Goal: Task Accomplishment & Management: Manage account settings

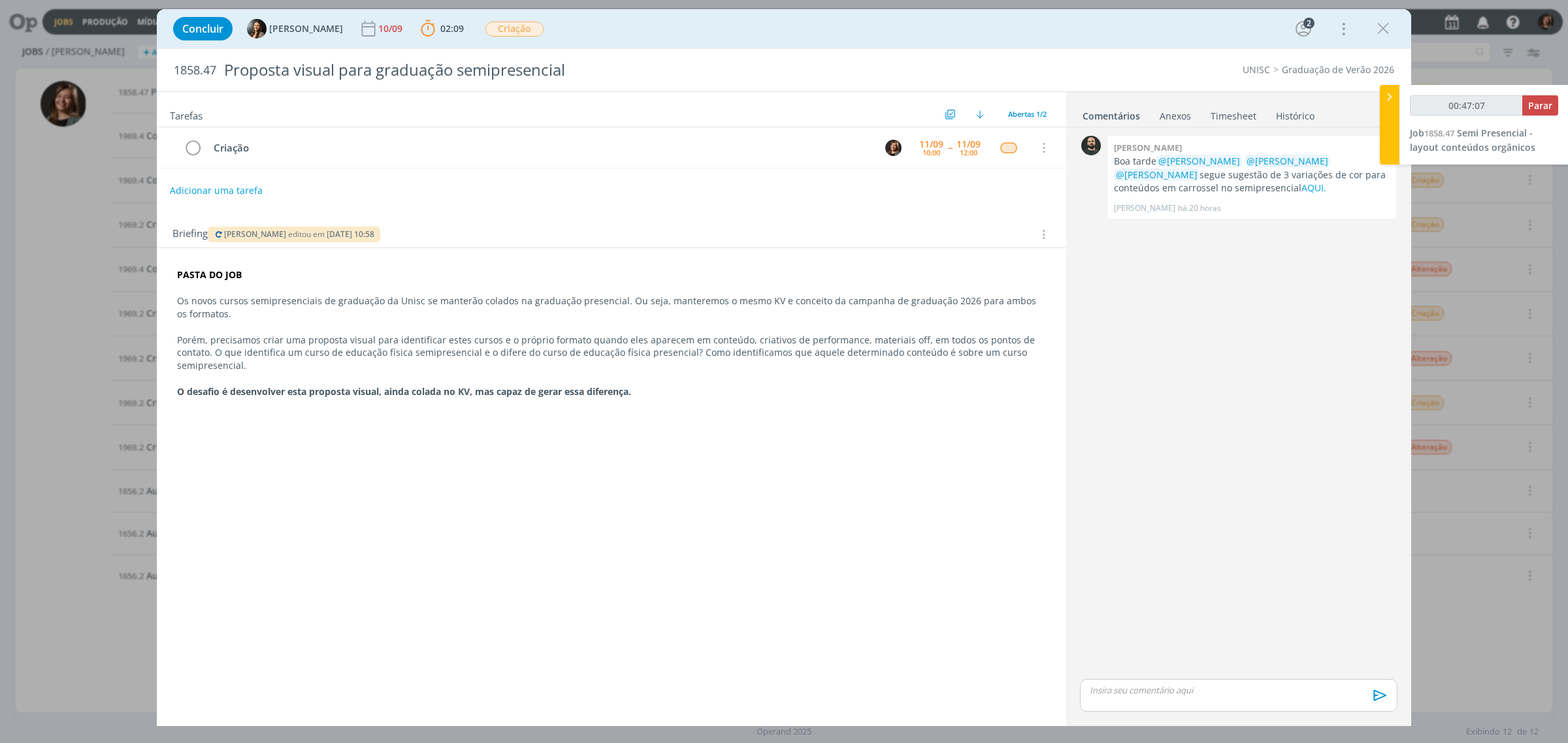
click at [214, 235] on icon "dialog" at bounding box center [219, 234] width 11 height 8
click at [1385, 18] on div "dialog" at bounding box center [1383, 28] width 24 height 24
click at [1383, 33] on icon "dialog" at bounding box center [1383, 29] width 20 height 20
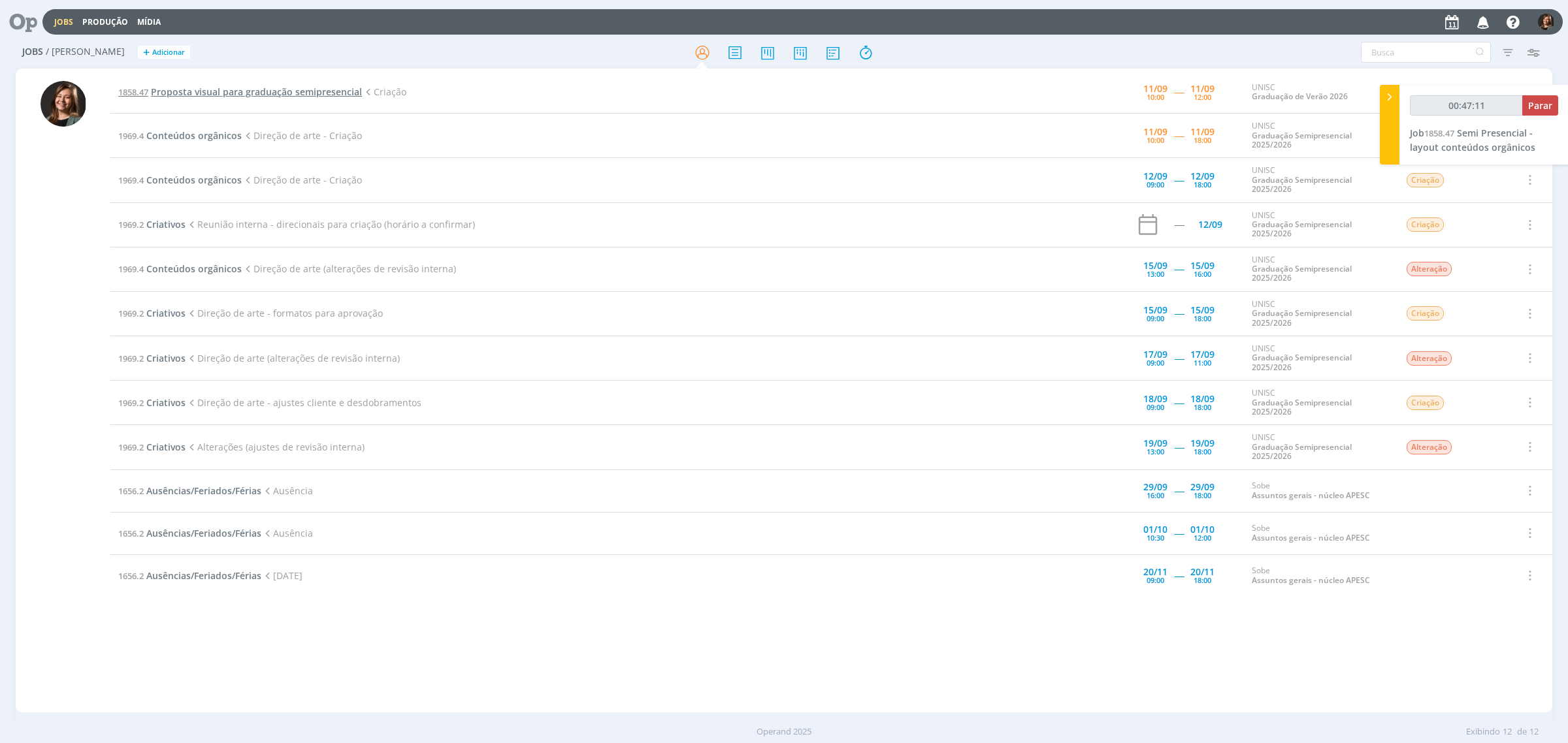
click at [284, 96] on span "Proposta visual para graduação semipresencial" at bounding box center [256, 92] width 211 height 12
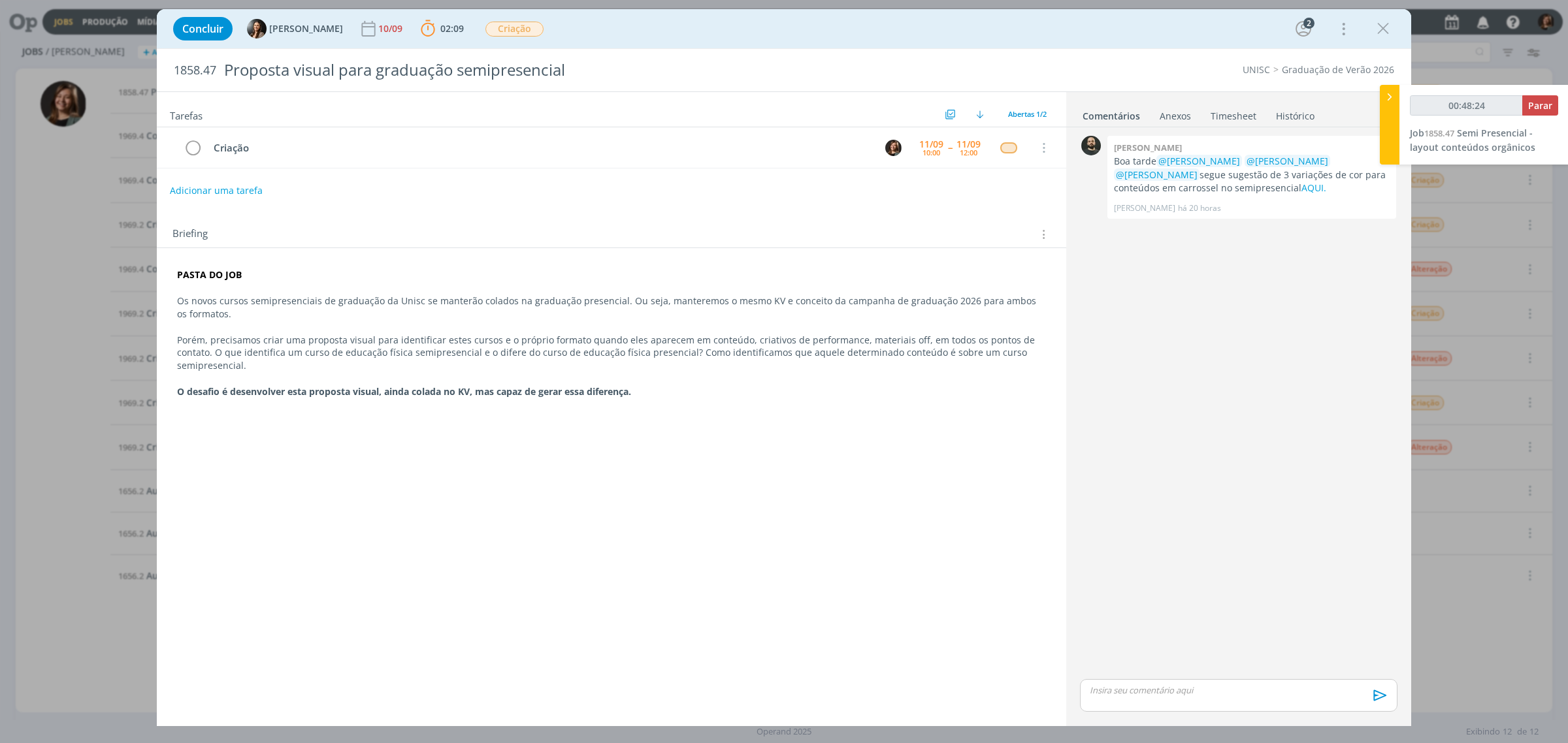
click at [1367, 34] on div "Concluir [PERSON_NAME] [DATE] 02:09 Parar Apontar Data * [DATE] Horas * 00:00 T…" at bounding box center [784, 28] width 1235 height 31
click at [1382, 34] on icon "dialog" at bounding box center [1383, 29] width 20 height 20
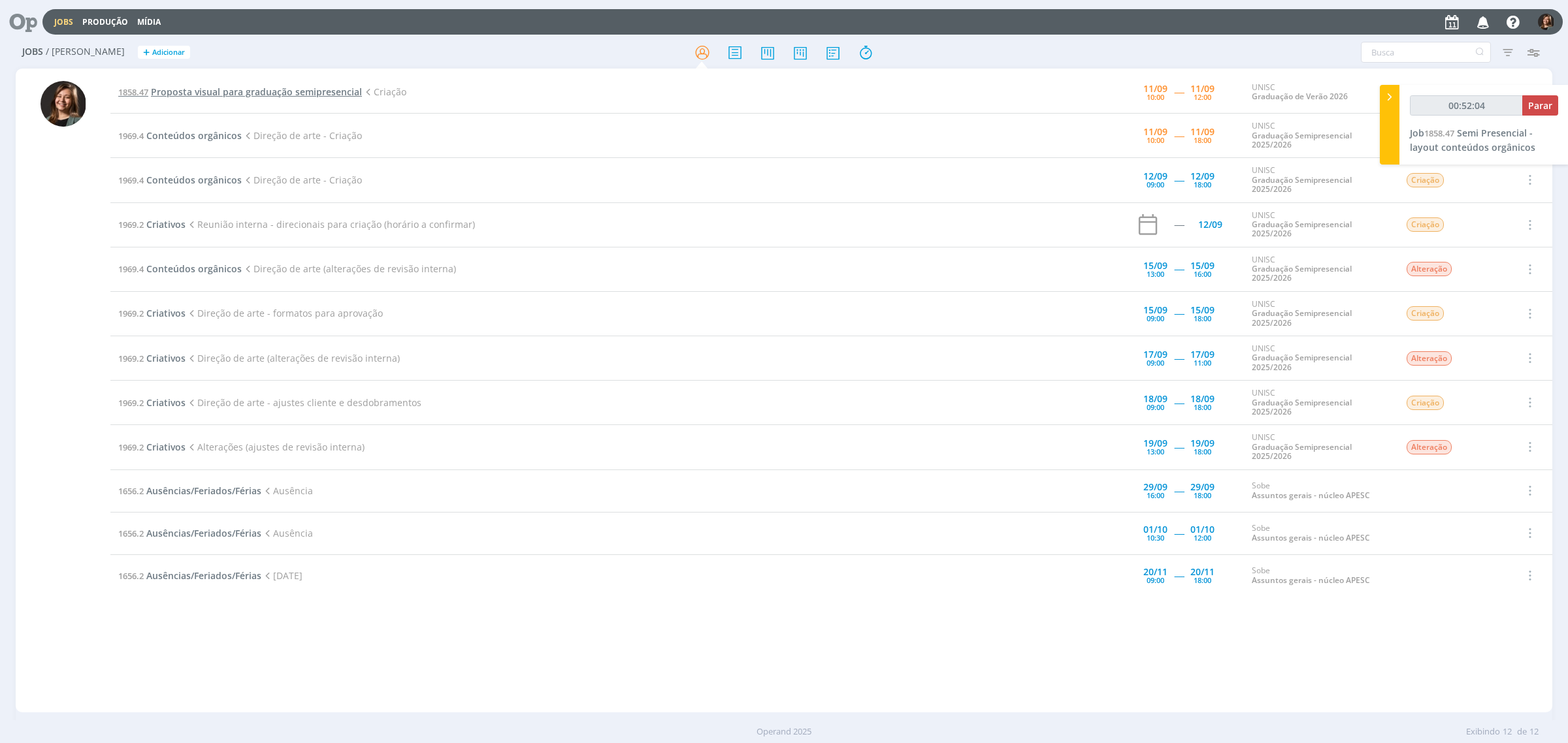
click at [304, 92] on span "Proposta visual para graduação semipresencial" at bounding box center [256, 92] width 211 height 12
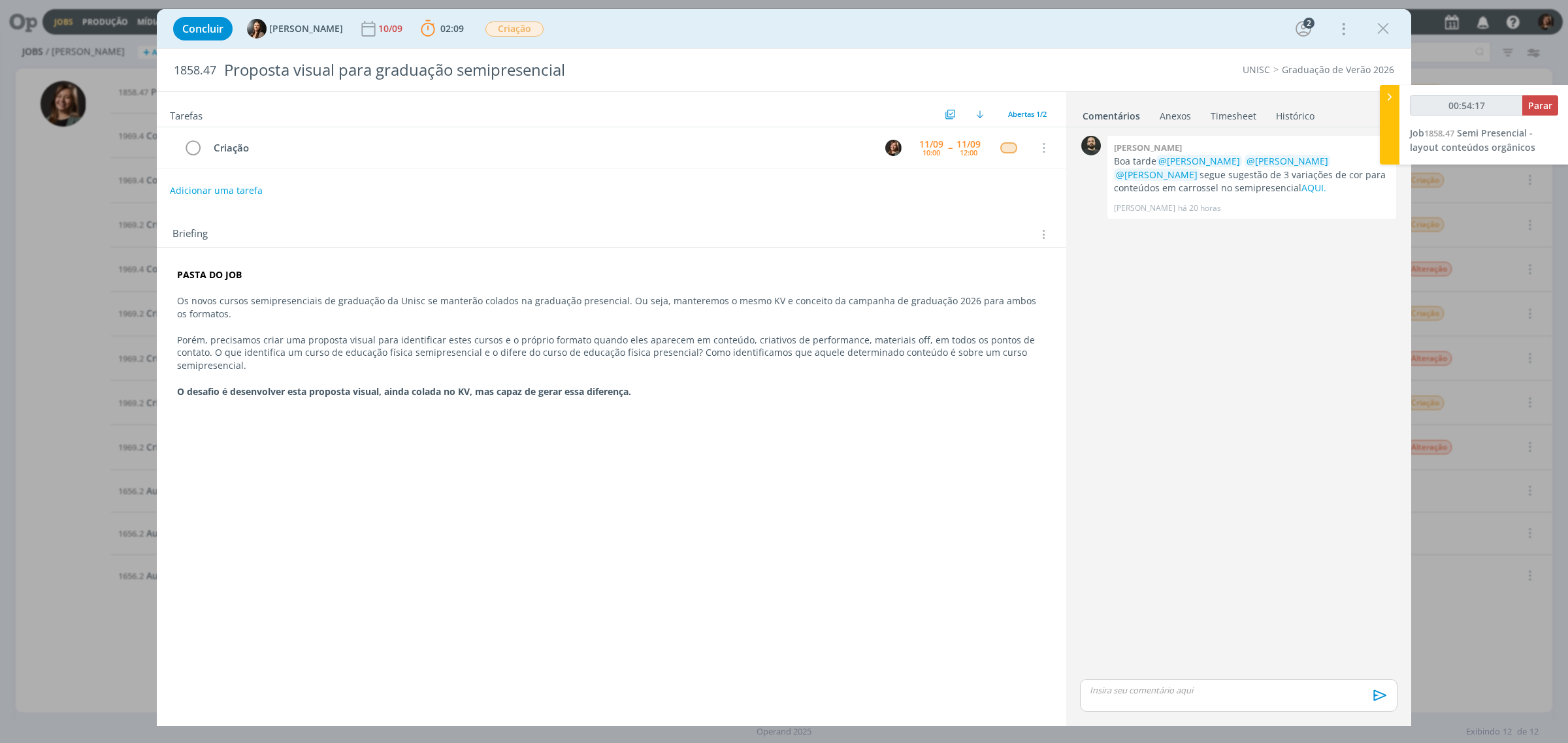
click at [535, 442] on div "Tarefas Usar Job de template Ordenar por: Prazo crescente Prazo decrescente Ord…" at bounding box center [611, 403] width 909 height 622
click at [1377, 34] on icon "dialog" at bounding box center [1383, 29] width 20 height 20
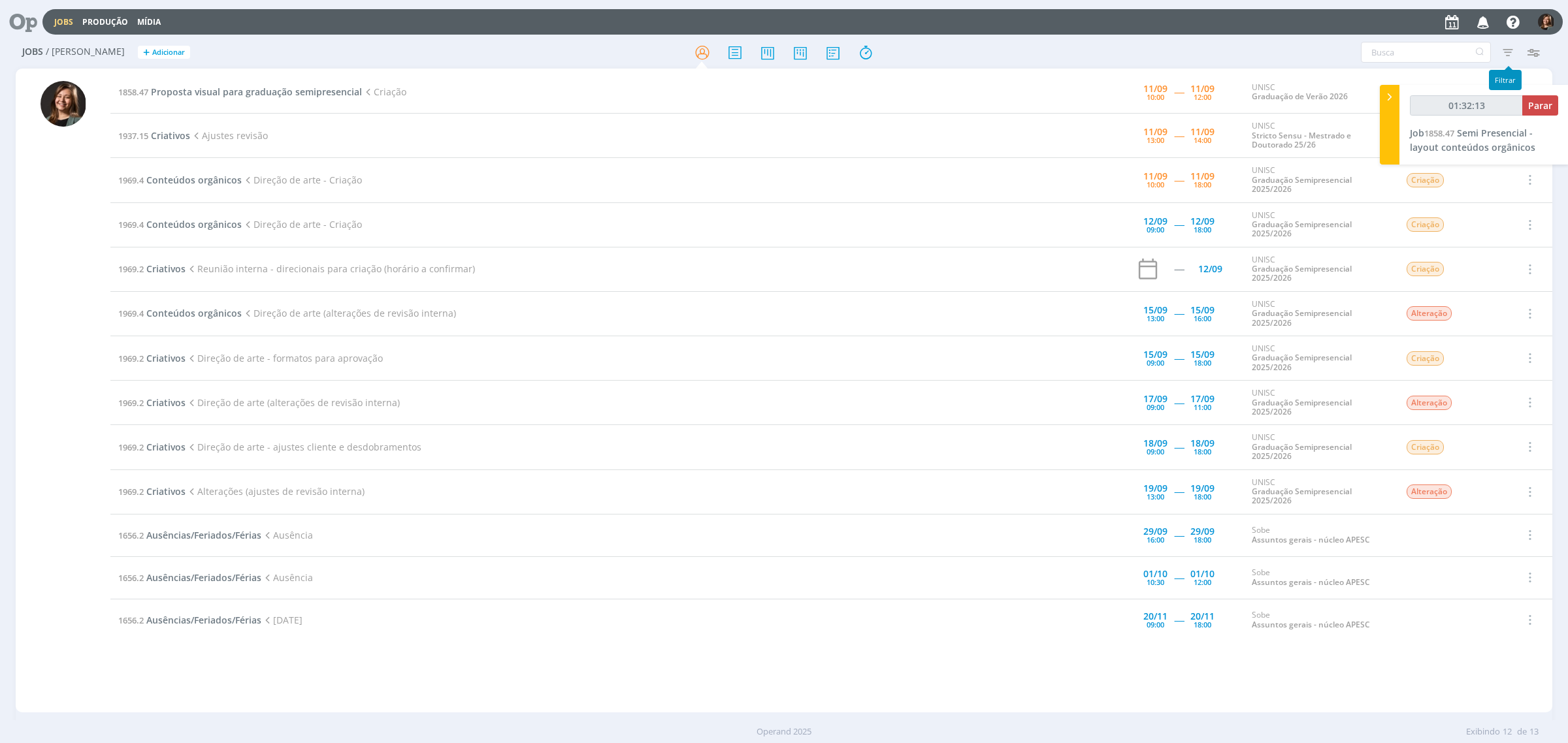
click at [1566, 104] on div "01:32:13 Parar Job 1858.47 Semi Presencial - layout conteúdos orgânicos" at bounding box center [1484, 125] width 169 height 80
type input "01:32:14"
click at [1525, 106] on button "Parar" at bounding box center [1540, 106] width 36 height 20
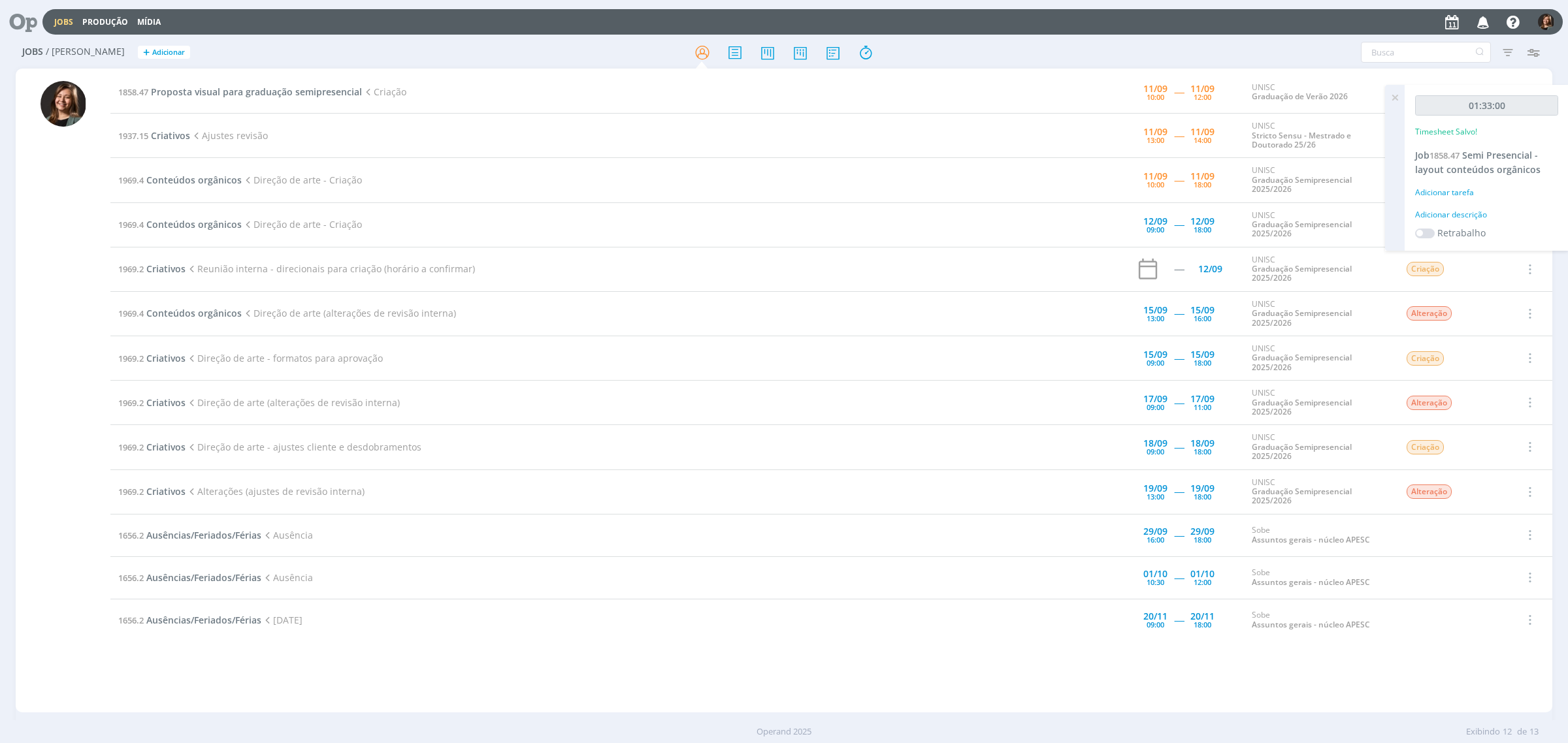
click at [1450, 180] on div "01:33:00 Timesheet Salvo! Job 1858.47 Semi Presencial - layout conteúdos orgâni…" at bounding box center [1487, 168] width 164 height 166
click at [1453, 191] on div "Adicionar tarefa" at bounding box center [1486, 192] width 143 height 11
click at [1462, 223] on input "Selecione a tarefa" at bounding box center [1487, 221] width 129 height 20
click at [1480, 273] on div "Criação - [PERSON_NAME]" at bounding box center [1486, 279] width 127 height 22
type input "Criação"
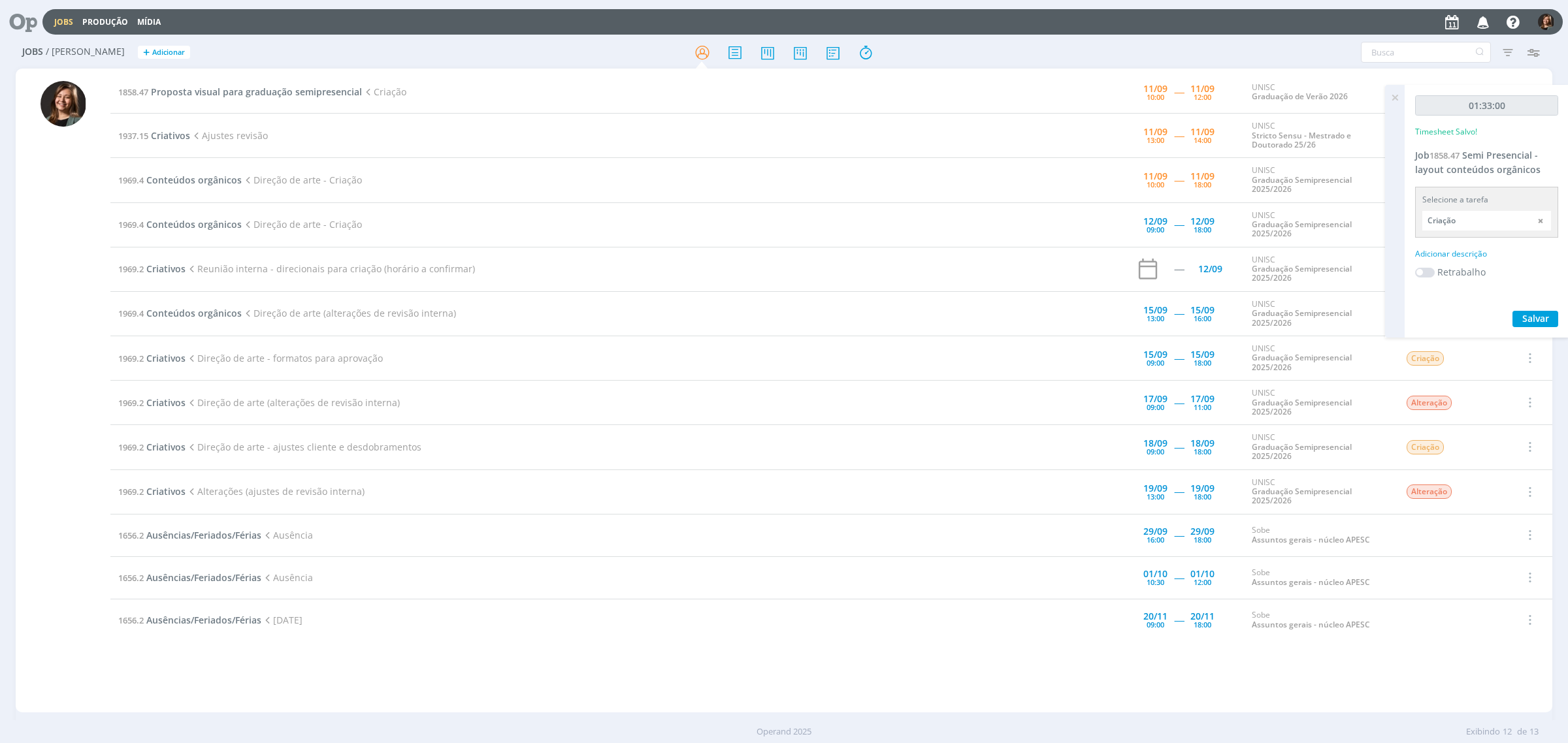
click at [1467, 252] on div "Adicionar descrição" at bounding box center [1486, 254] width 143 height 11
click at [1471, 263] on textarea at bounding box center [1486, 274] width 136 height 47
type textarea "Criação"
click at [1527, 356] on span "Salvar" at bounding box center [1535, 359] width 27 height 12
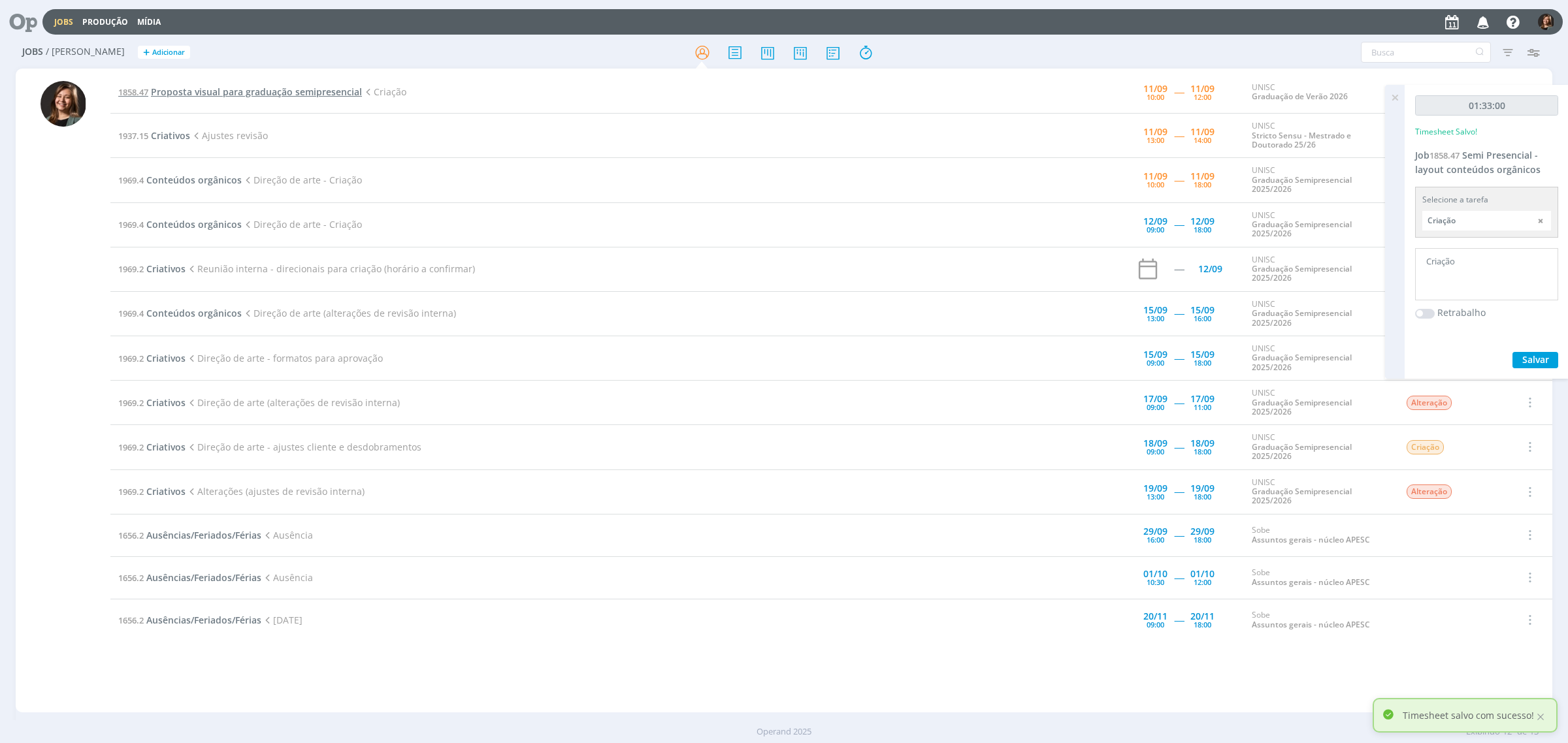
click at [215, 90] on span "Proposta visual para graduação semipresencial" at bounding box center [256, 92] width 211 height 12
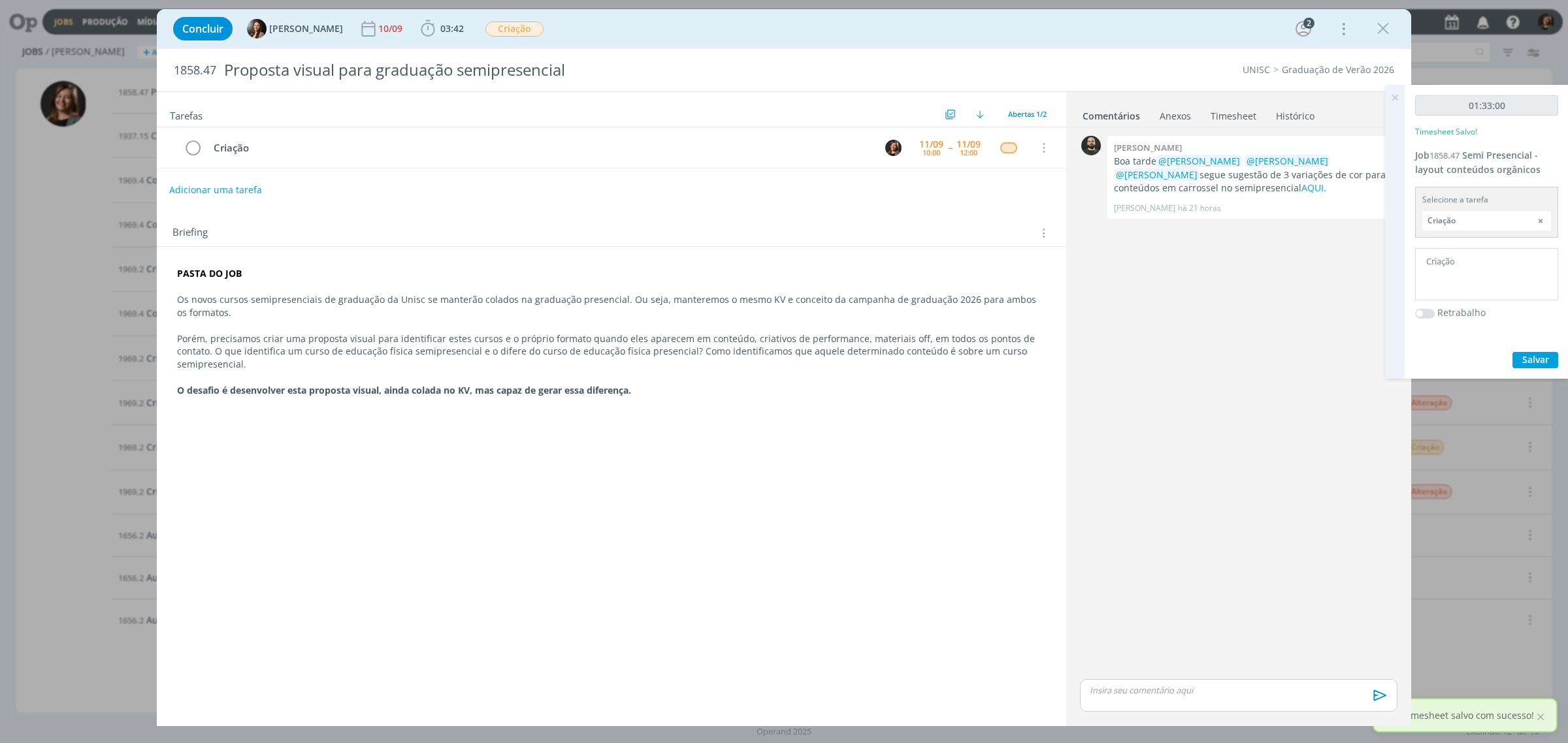
click at [237, 194] on button "Adicionar uma tarefa" at bounding box center [215, 190] width 93 height 22
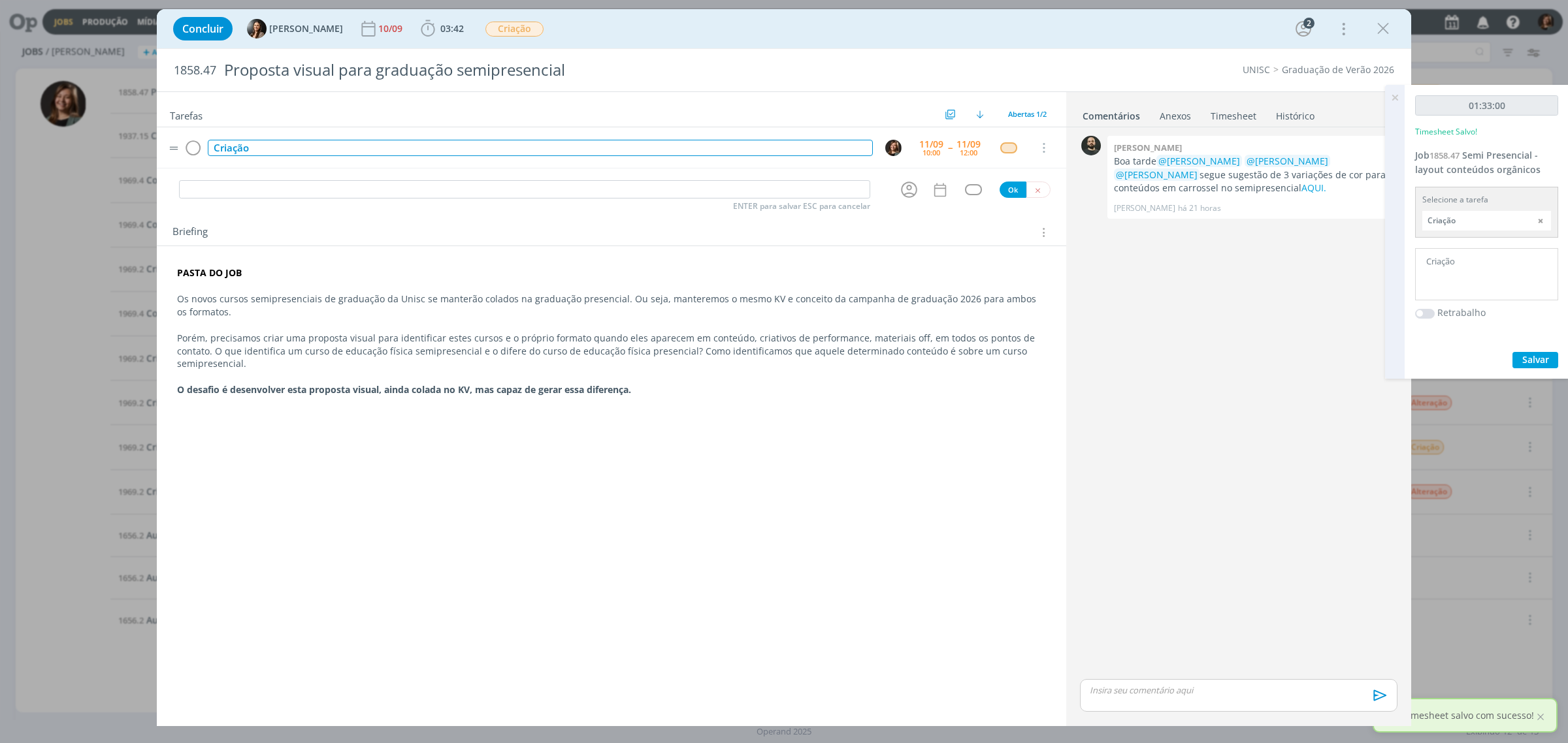
click at [250, 155] on div "Criação" at bounding box center [540, 147] width 665 height 16
click at [227, 152] on div "Criação" at bounding box center [540, 147] width 665 height 16
copy div "Criação"
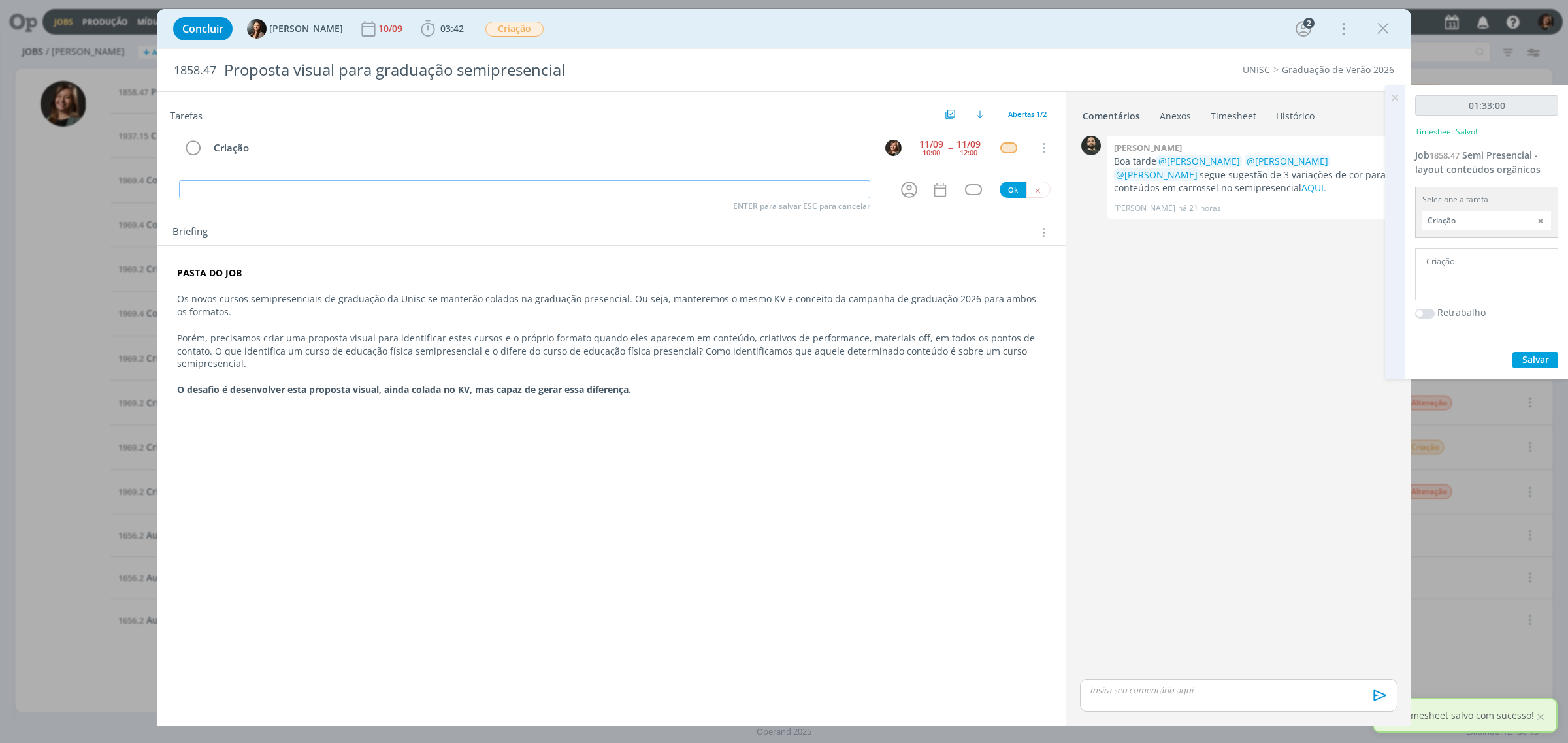
click at [232, 184] on input "dialog" at bounding box center [525, 189] width 691 height 18
paste input "Criação"
click at [902, 194] on icon "dialog" at bounding box center [908, 190] width 20 height 20
type input "Criação"
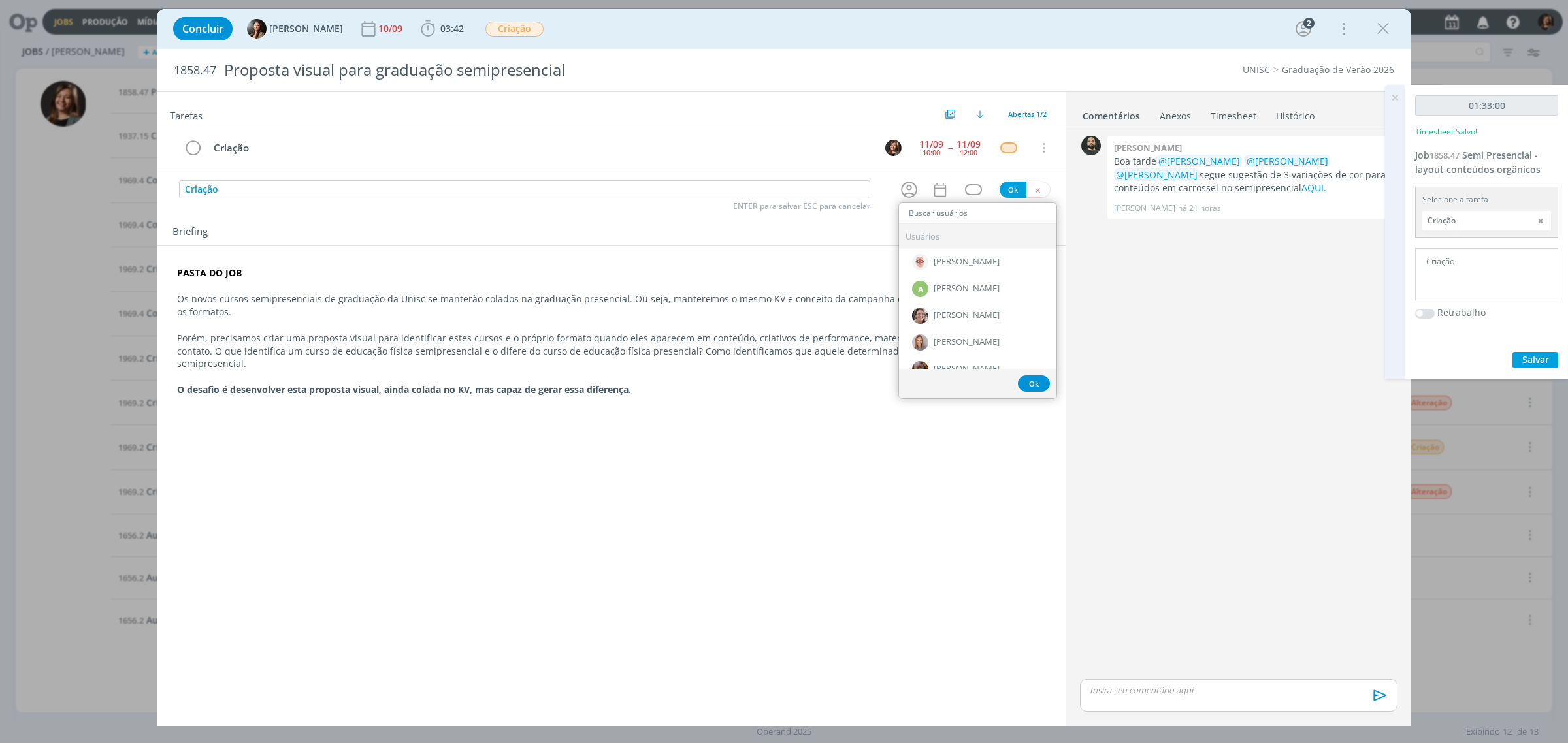
type input "ç"
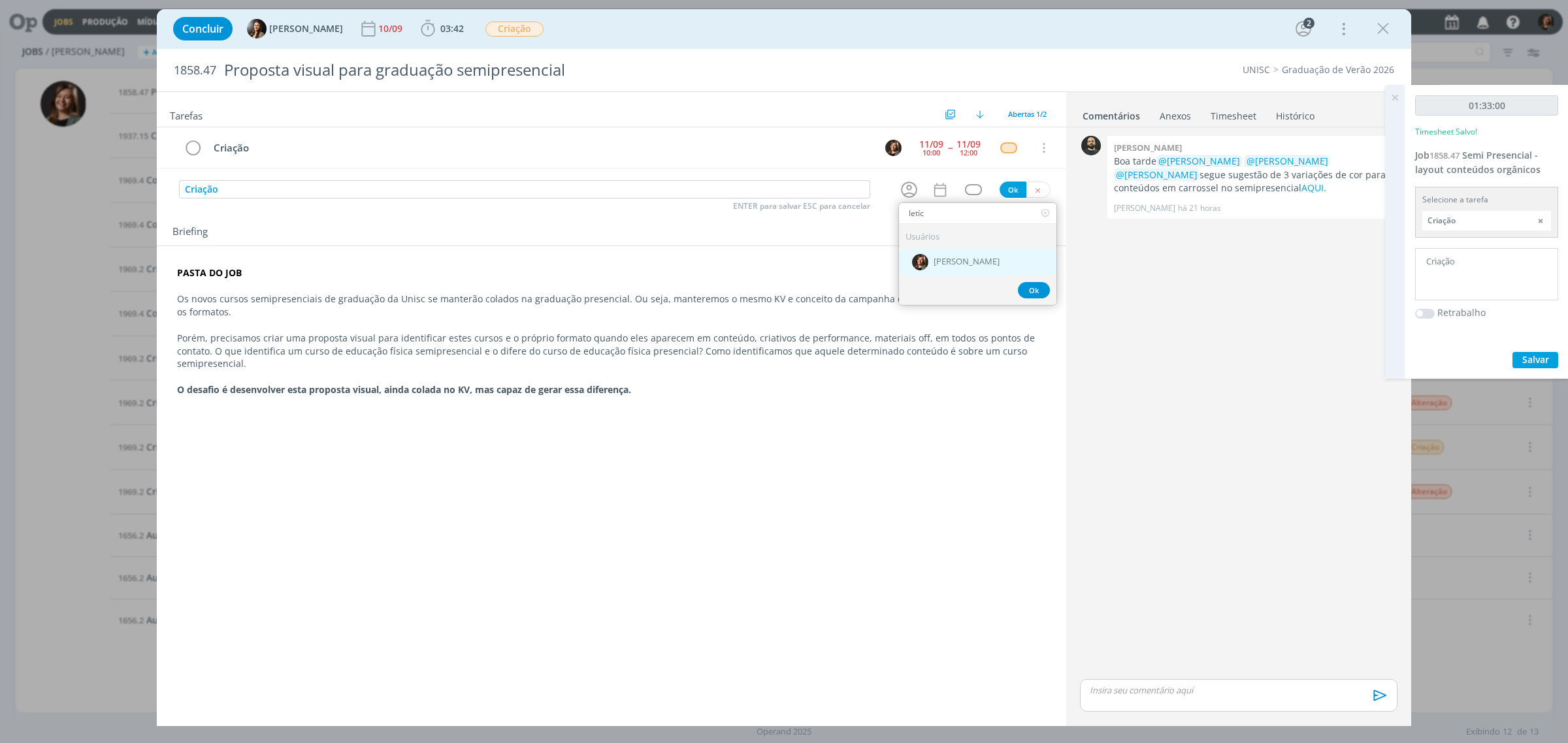
type input "letíc"
click at [926, 250] on div "[PERSON_NAME]" at bounding box center [977, 262] width 158 height 27
drag, startPoint x: 948, startPoint y: 202, endPoint x: 941, endPoint y: 199, distance: 7.6
click at [941, 200] on div "Tarefas Usar Job de template Ordenar por: Prazo crescente Prazo decrescente Ord…" at bounding box center [611, 403] width 909 height 622
click at [941, 198] on div "Criação ENTER para salvar ESC para cancelar Ok" at bounding box center [611, 189] width 909 height 20
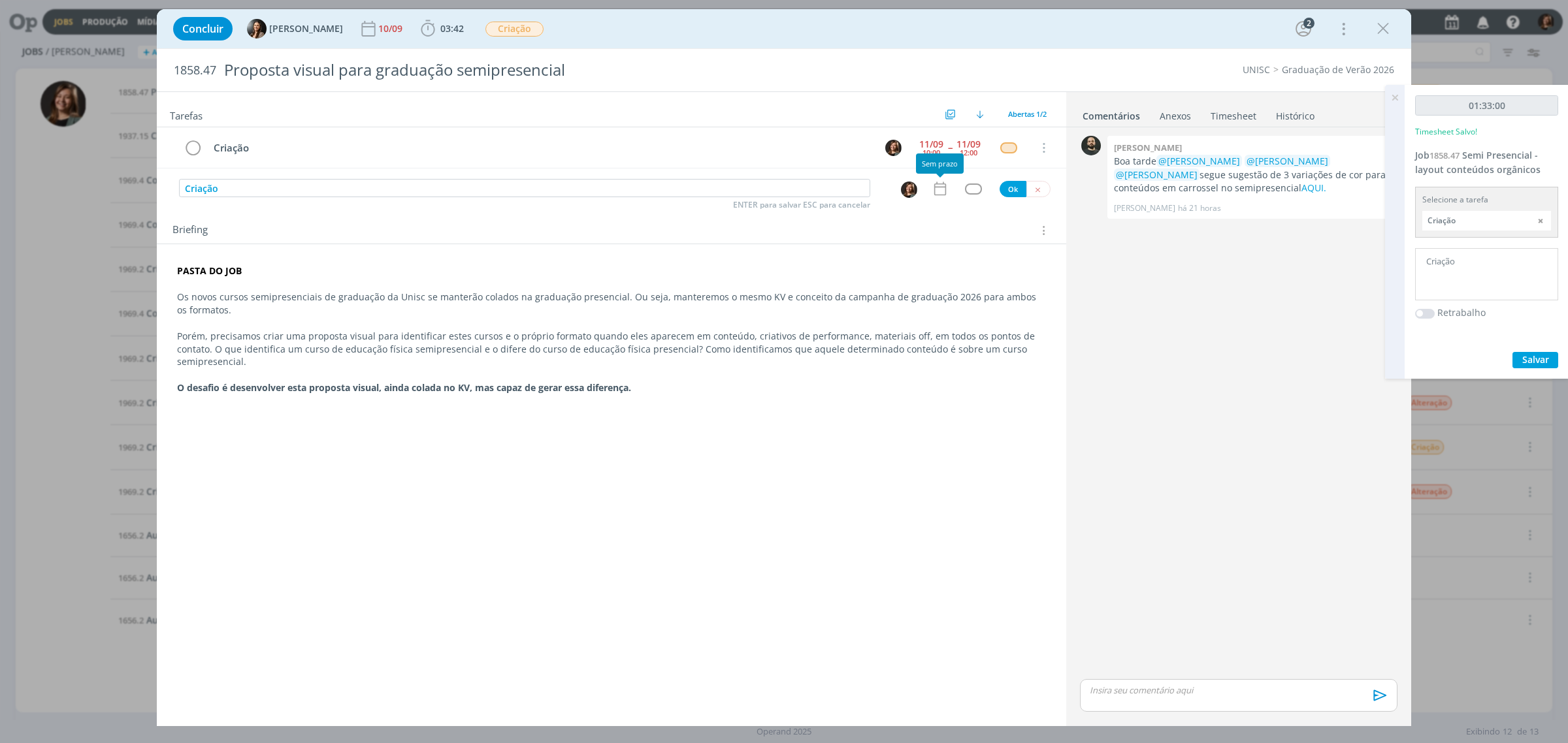
click at [944, 188] on icon "dialog" at bounding box center [939, 189] width 11 height 14
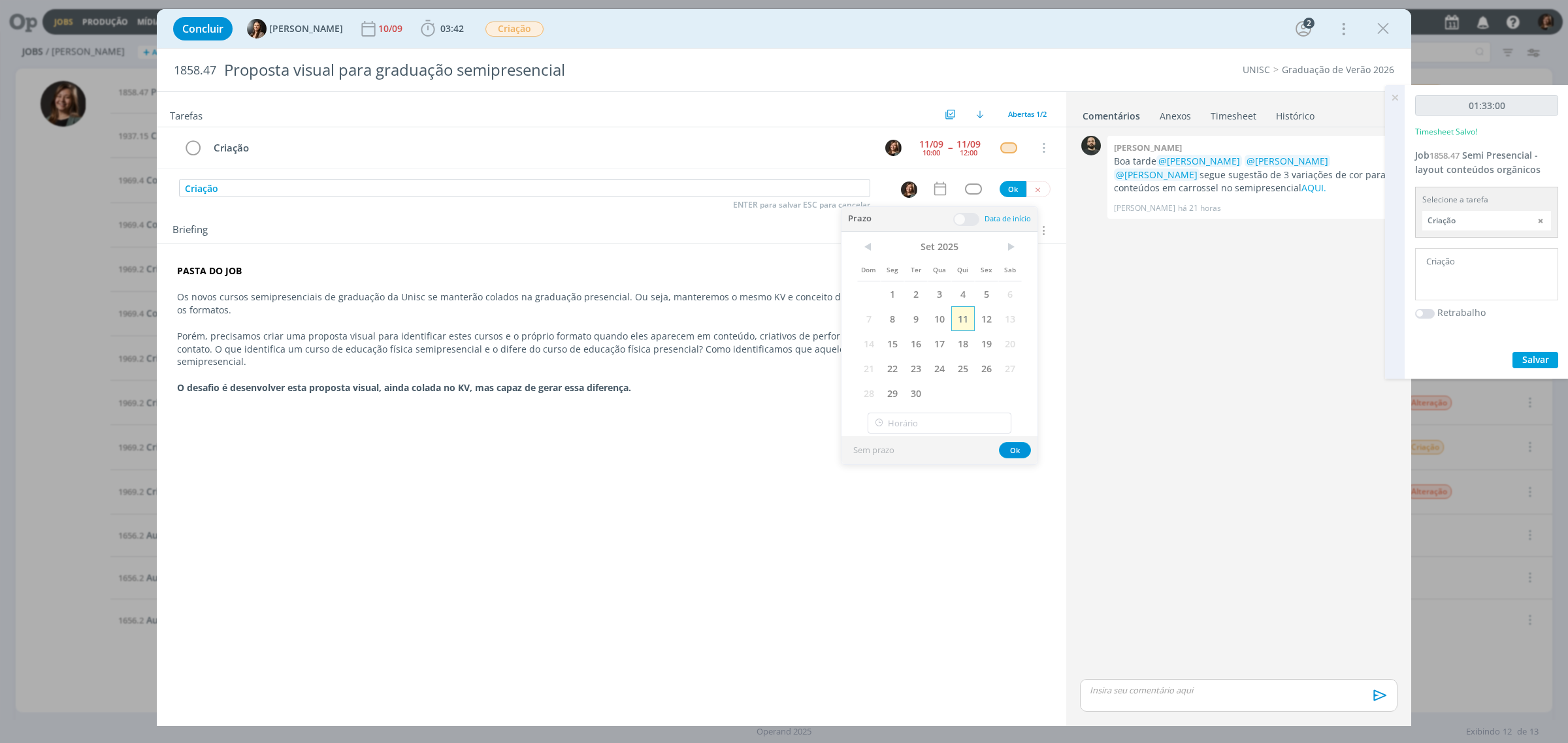
click at [961, 314] on span "11" at bounding box center [963, 319] width 24 height 25
click at [910, 406] on span "30" at bounding box center [915, 393] width 24 height 25
click at [967, 317] on span "11" at bounding box center [963, 319] width 24 height 25
click at [942, 437] on div "Sem prazo Ok" at bounding box center [939, 450] width 196 height 28
click at [941, 432] on input "13:00" at bounding box center [940, 423] width 144 height 21
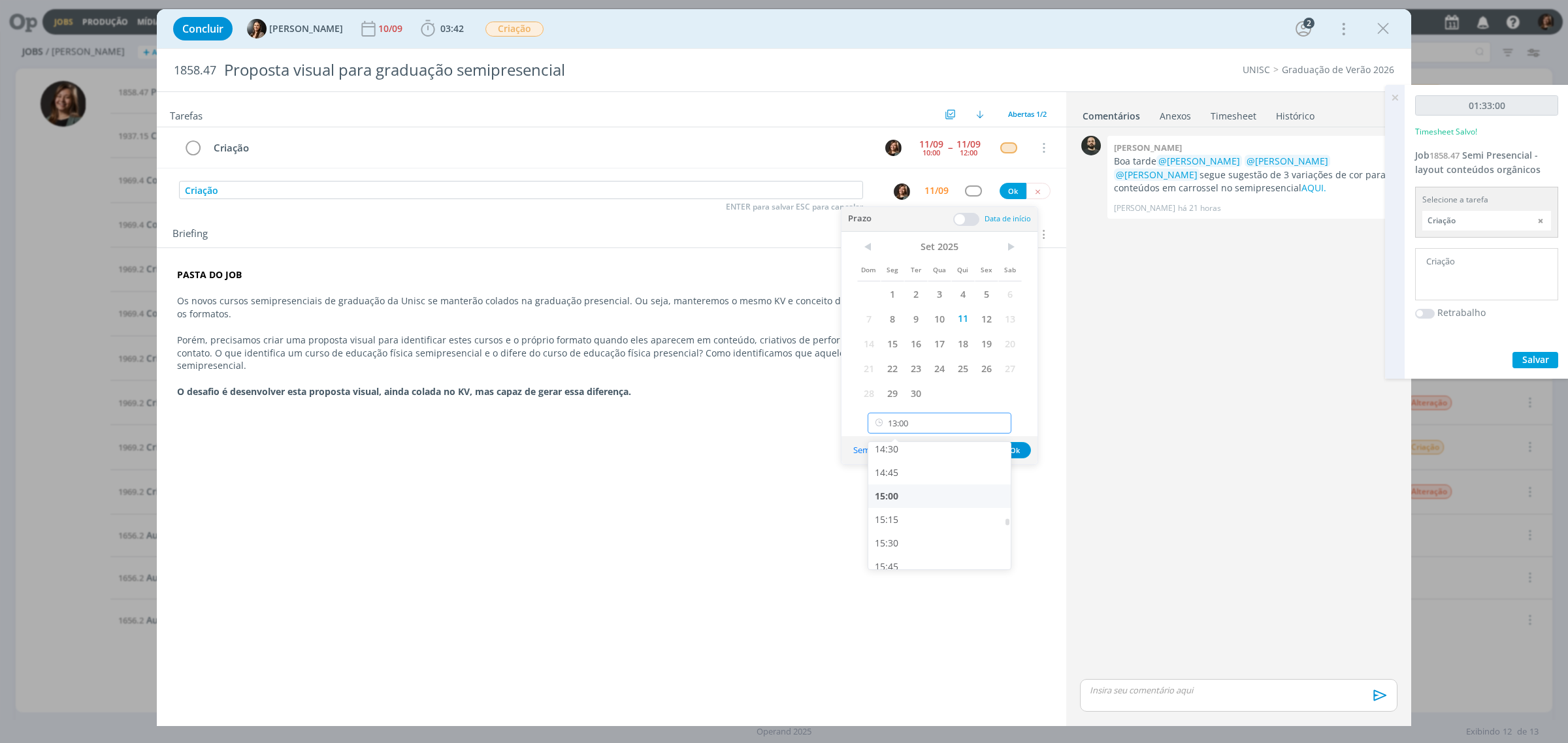
scroll to position [1367, 0]
click at [918, 504] on div "15:00" at bounding box center [941, 498] width 146 height 24
type input "15:00"
click at [964, 220] on span at bounding box center [966, 219] width 26 height 13
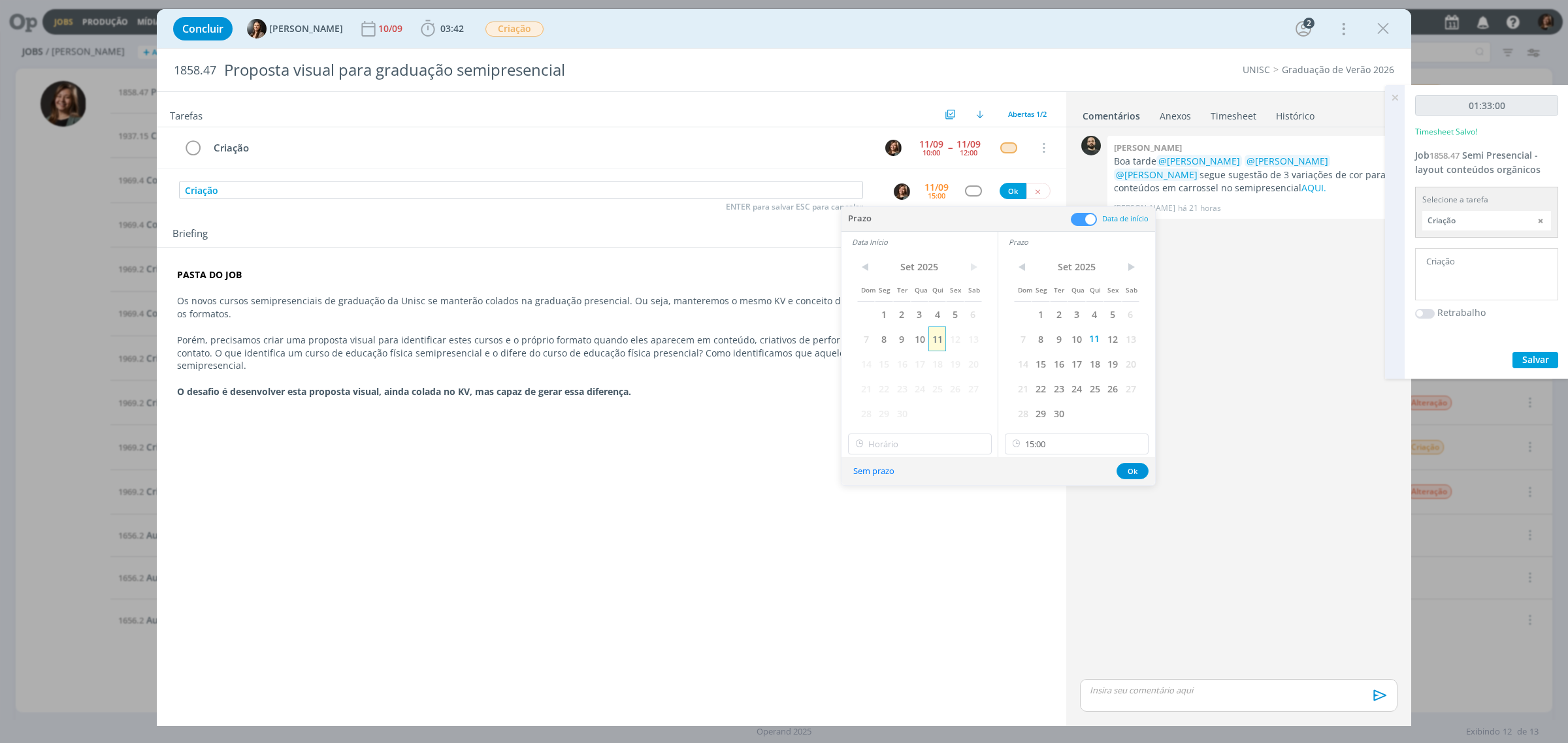
click at [928, 341] on span "11" at bounding box center [937, 339] width 18 height 25
click at [908, 454] on input "13:00" at bounding box center [920, 444] width 144 height 21
click at [889, 508] on div "14:00" at bounding box center [921, 506] width 146 height 24
type input "14:00"
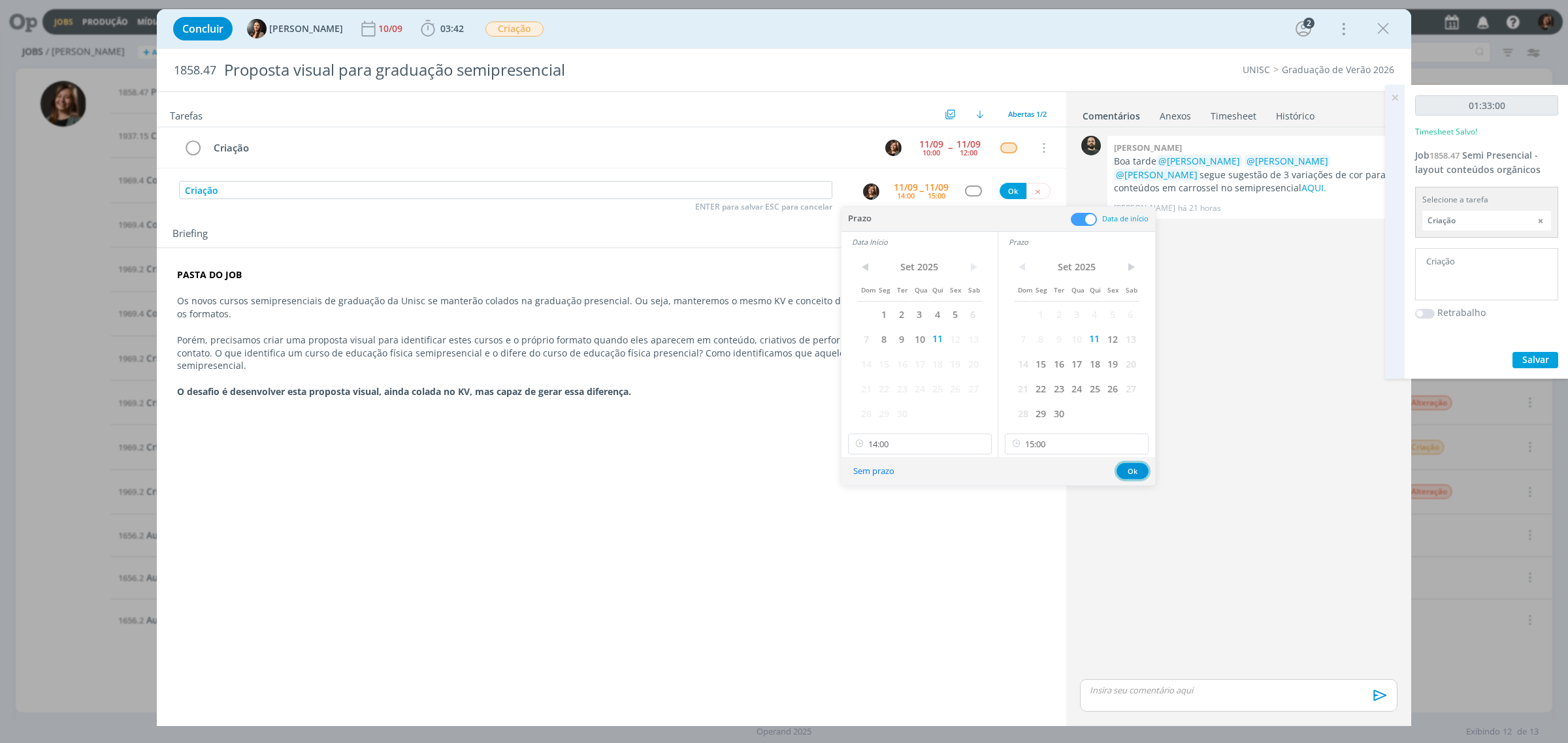
click at [1132, 470] on button "Ok" at bounding box center [1132, 471] width 32 height 16
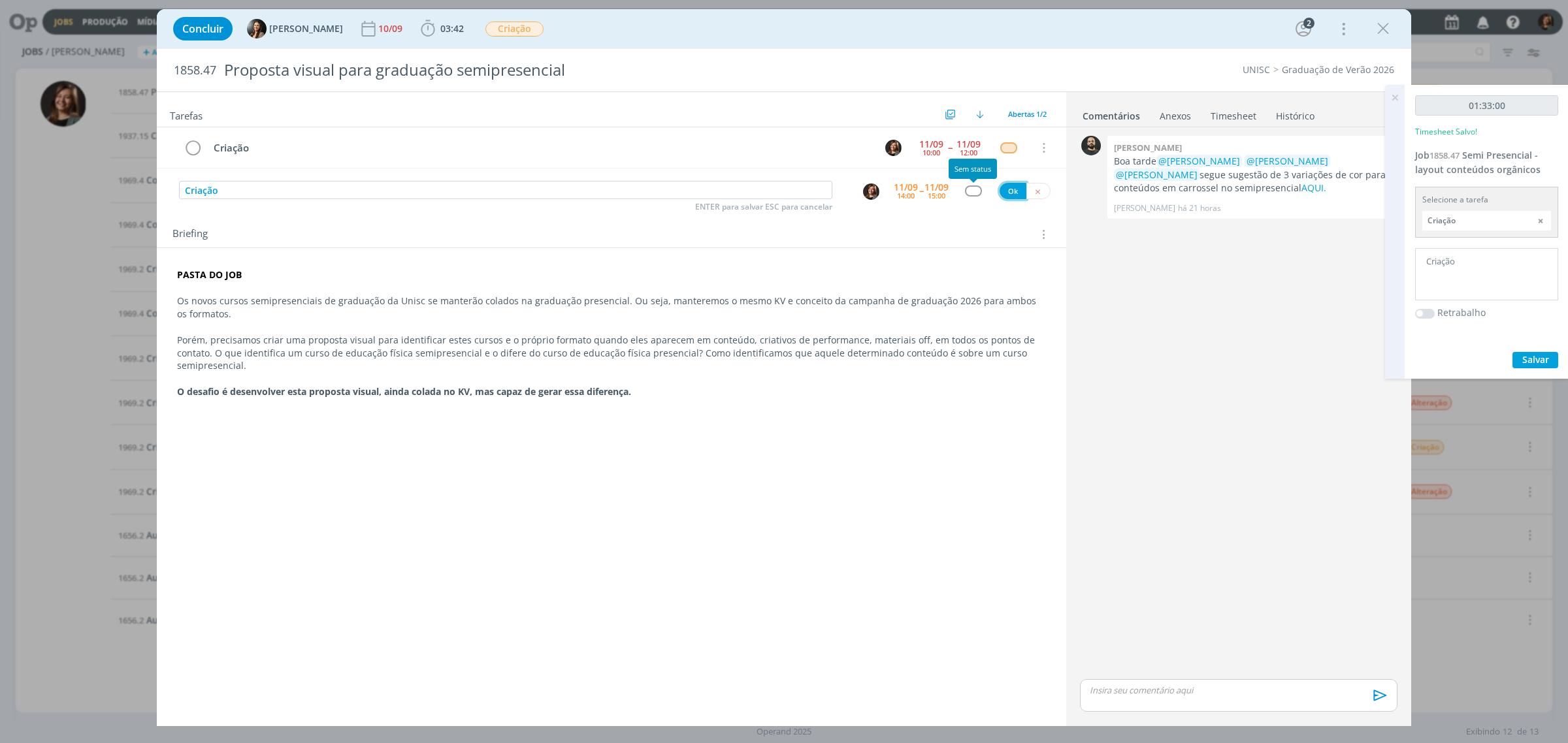
click at [1010, 193] on button "Ok" at bounding box center [1013, 191] width 27 height 16
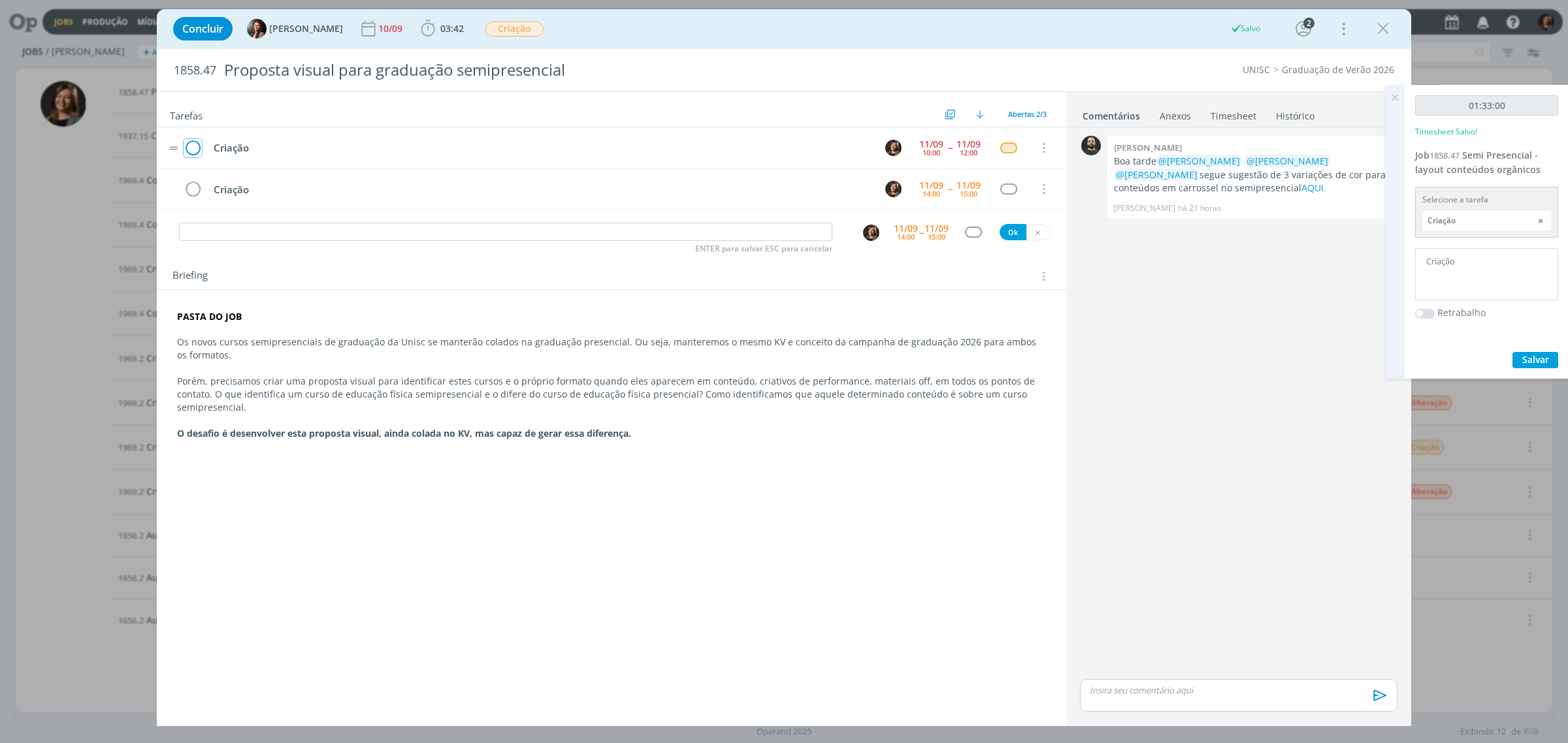
click at [189, 149] on icon "dialog" at bounding box center [193, 149] width 18 height 20
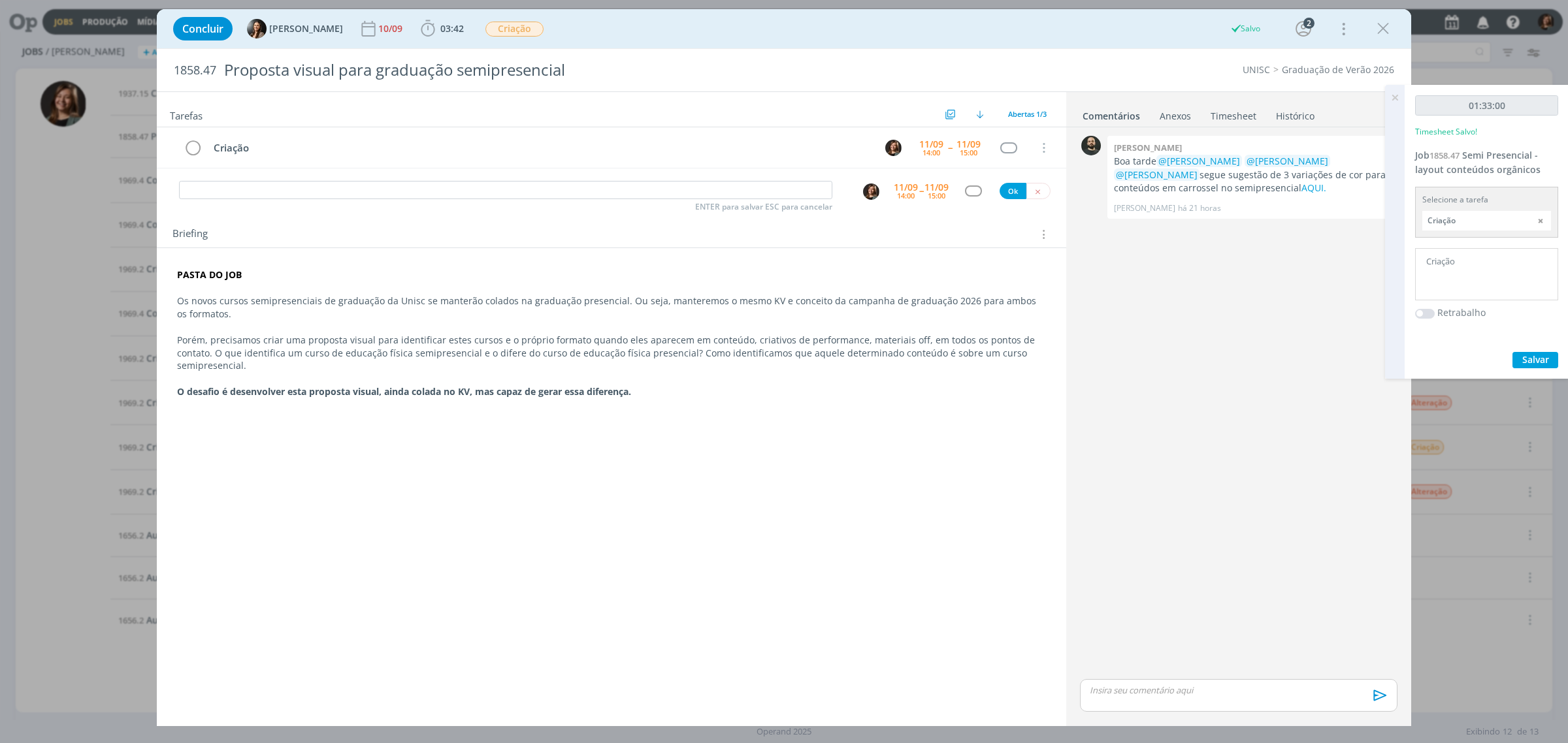
drag, startPoint x: 1386, startPoint y: 21, endPoint x: 1353, endPoint y: 118, distance: 102.5
click at [1386, 21] on icon "dialog" at bounding box center [1383, 29] width 20 height 20
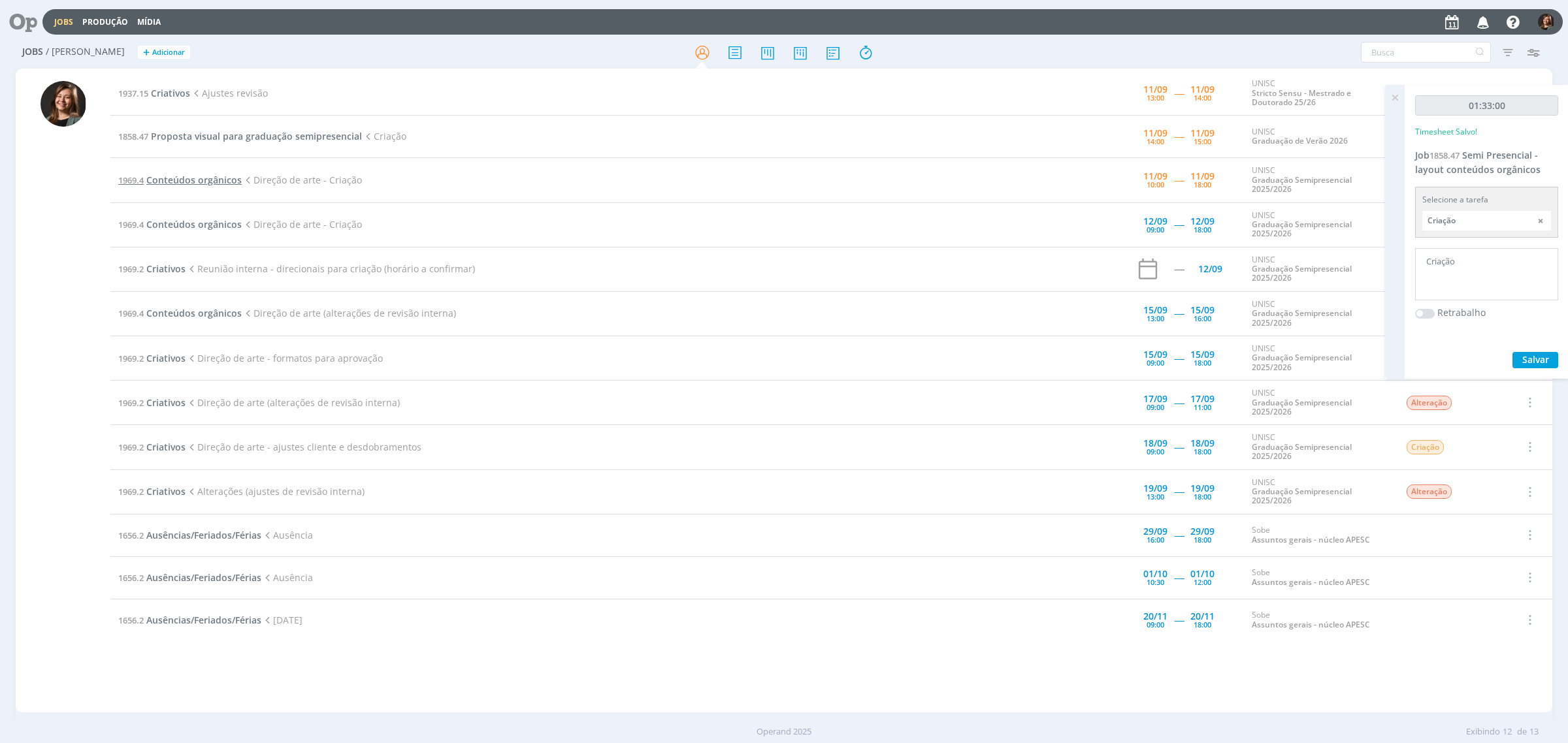
click at [206, 184] on span "Conteúdos orgânicos" at bounding box center [194, 180] width 96 height 12
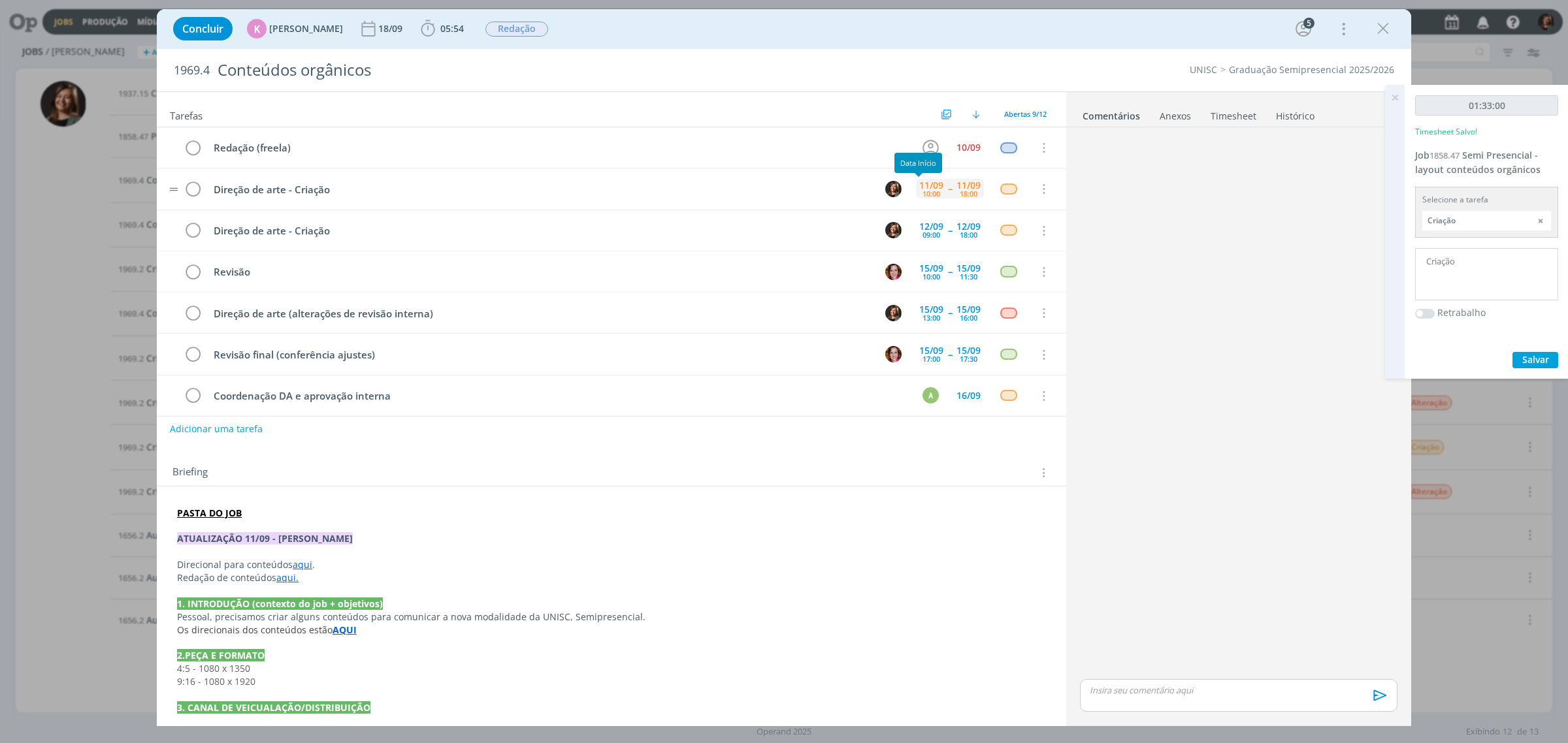
click at [922, 190] on div "10:00" at bounding box center [931, 193] width 18 height 7
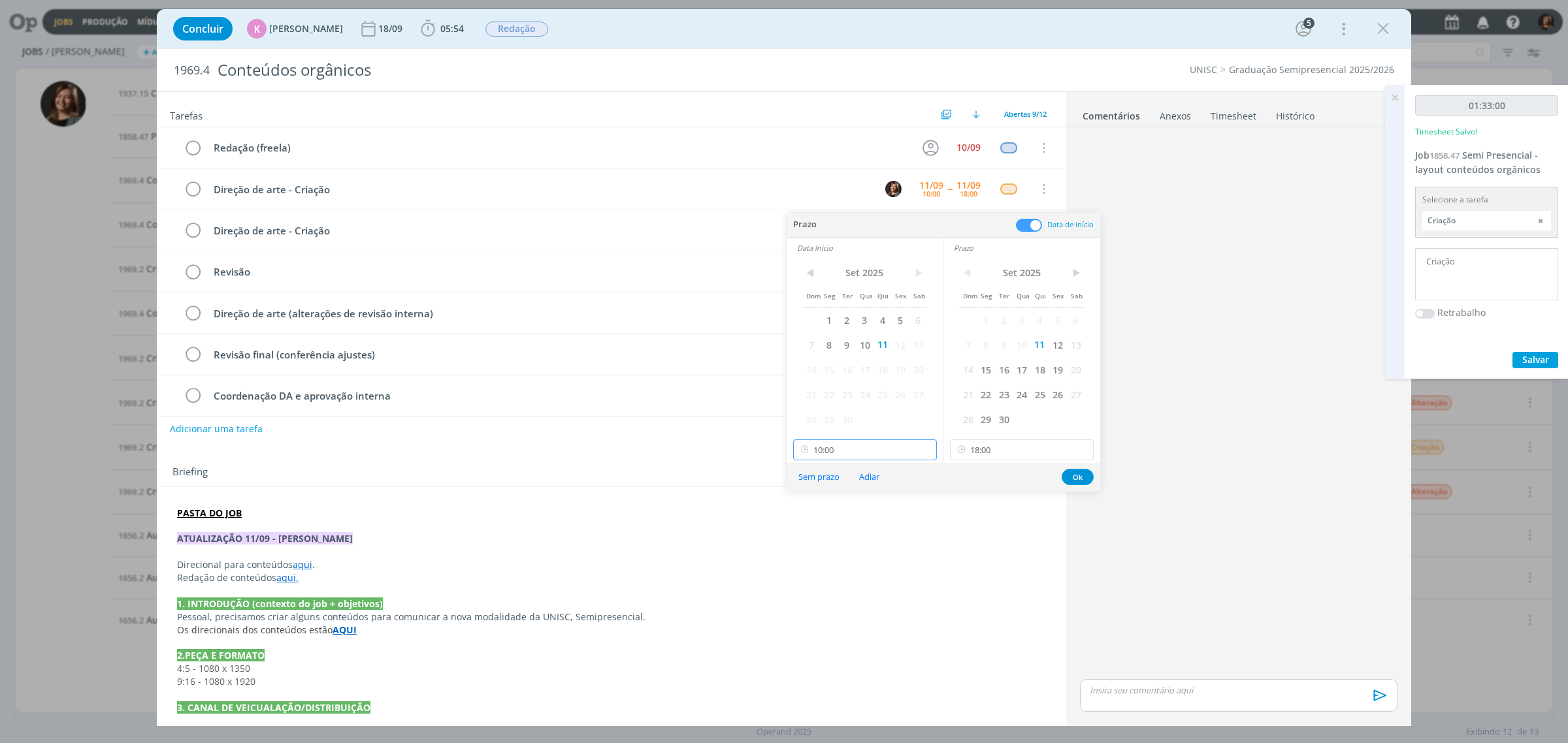
click at [861, 446] on input "10:00" at bounding box center [865, 450] width 144 height 21
click at [853, 486] on div "16:00" at bounding box center [866, 493] width 146 height 24
type input "16:00"
click at [1066, 477] on button "Ok" at bounding box center [1078, 476] width 32 height 16
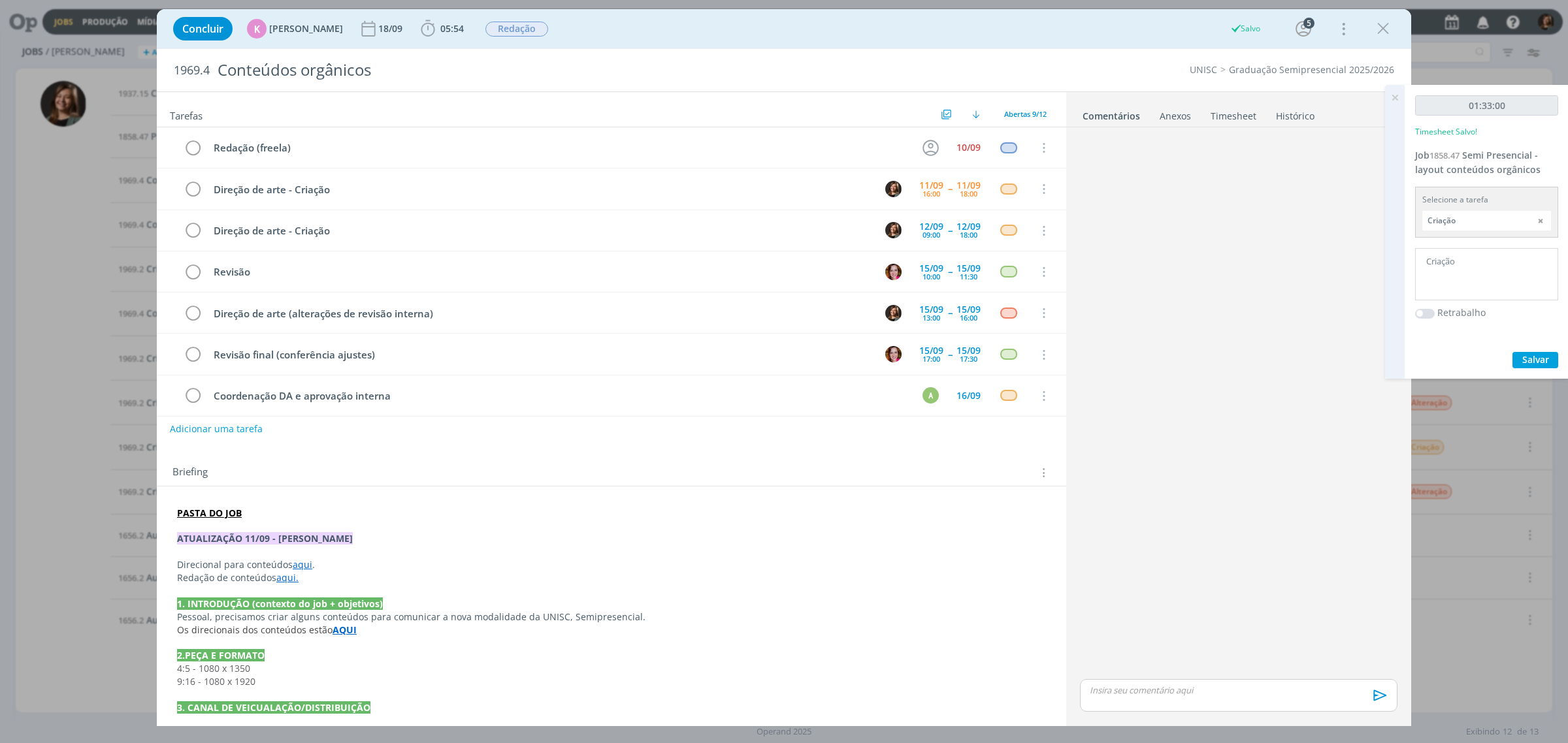
click at [1380, 13] on div "Concluir K [PERSON_NAME] [DATE] 05:54 Iniciar Apontar Data * [DATE] Horas * 00:…" at bounding box center [784, 28] width 1235 height 31
click at [1390, 33] on icon "dialog" at bounding box center [1383, 29] width 20 height 20
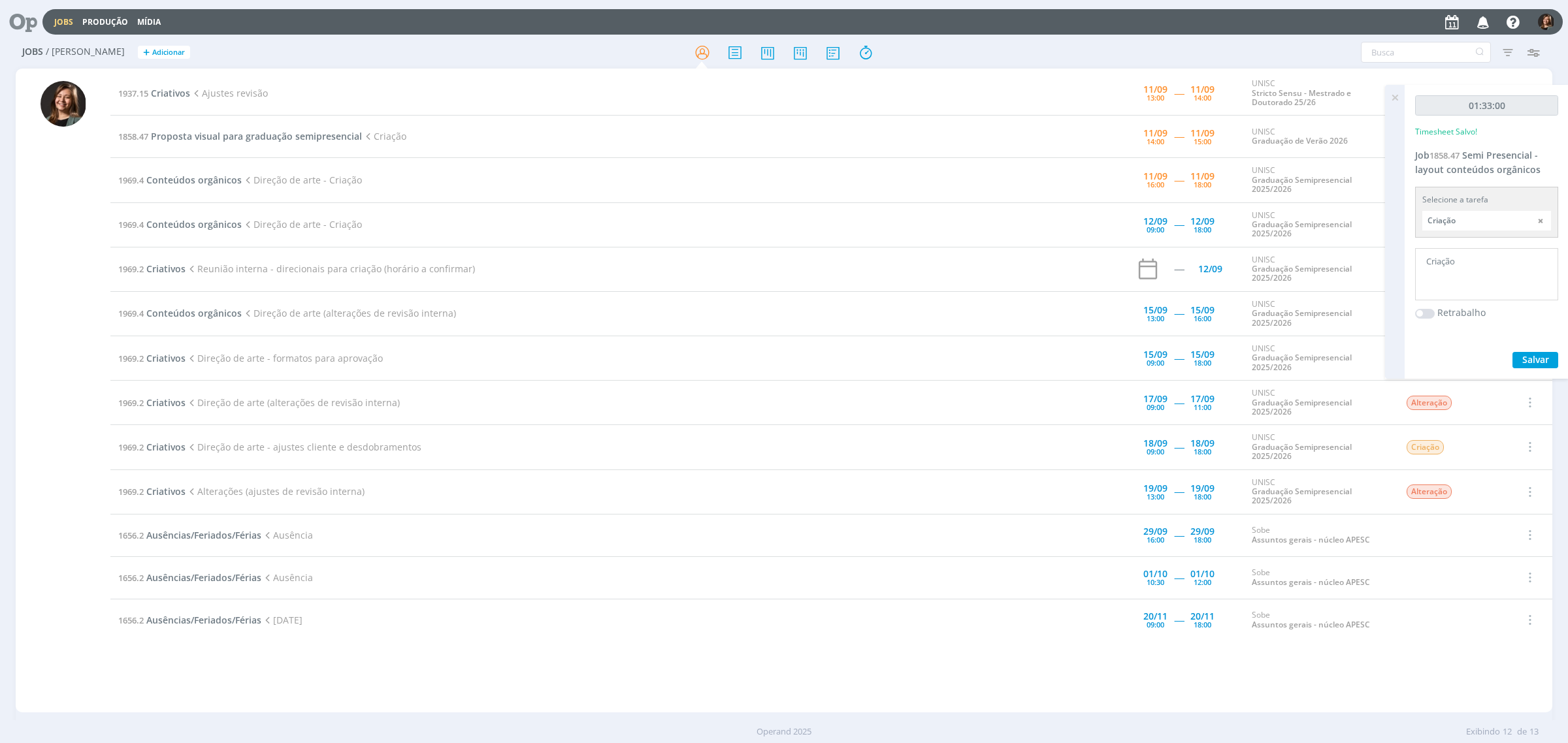
click at [1399, 100] on div at bounding box center [784, 372] width 1568 height 743
click at [1400, 96] on icon at bounding box center [1394, 97] width 24 height 25
